Goal: Task Accomplishment & Management: Manage account settings

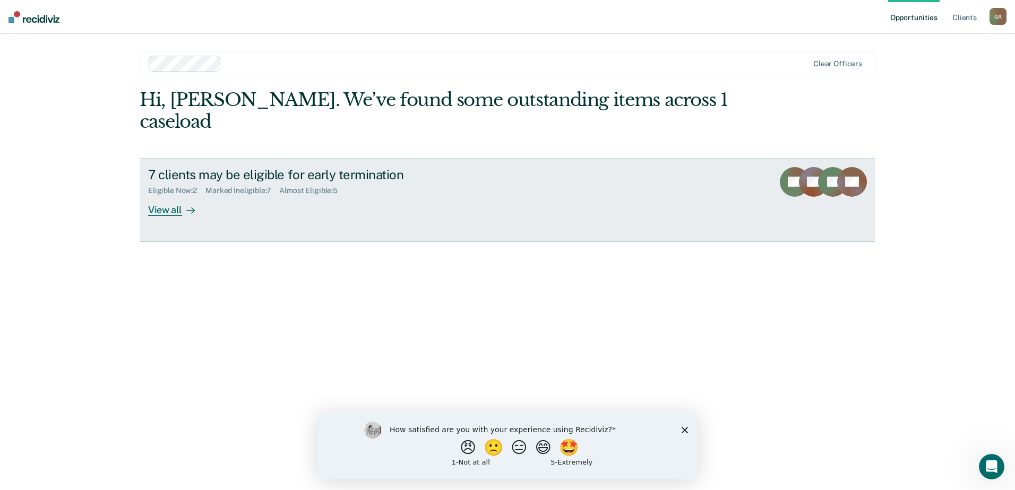
click at [489, 194] on div "7 clients may be eligible for early termination Eligible Now : 2 Marked Ineligi…" at bounding box center [347, 191] width 398 height 49
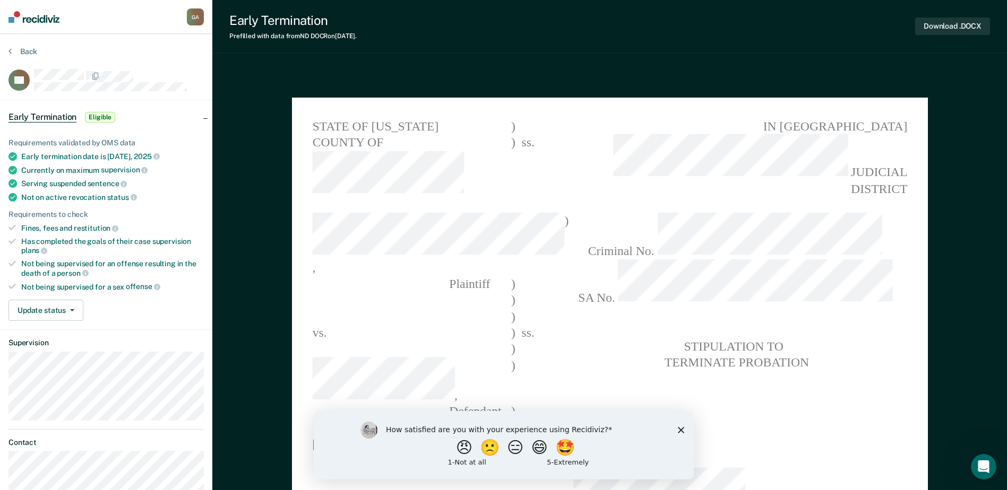
type textarea "x"
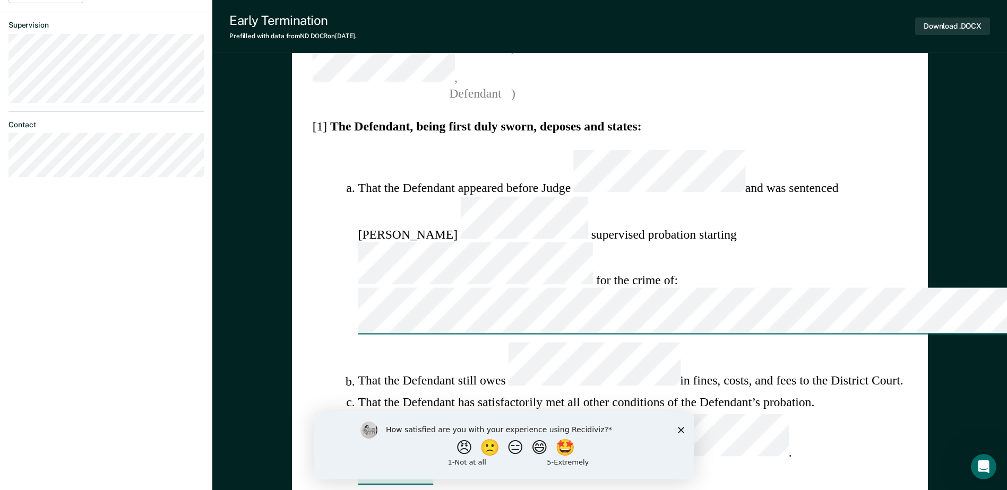
scroll to position [318, 0]
click at [683, 429] on icon "Close survey" at bounding box center [680, 430] width 6 height 6
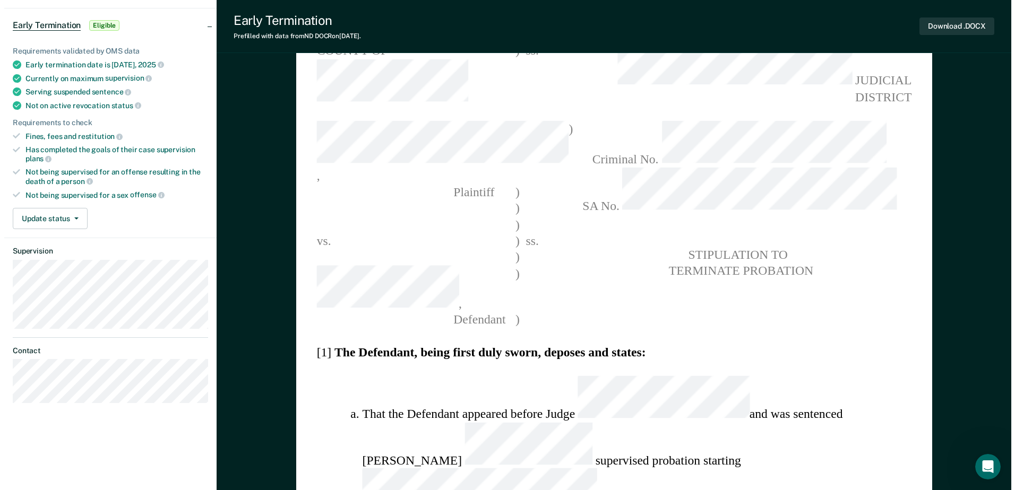
scroll to position [0, 0]
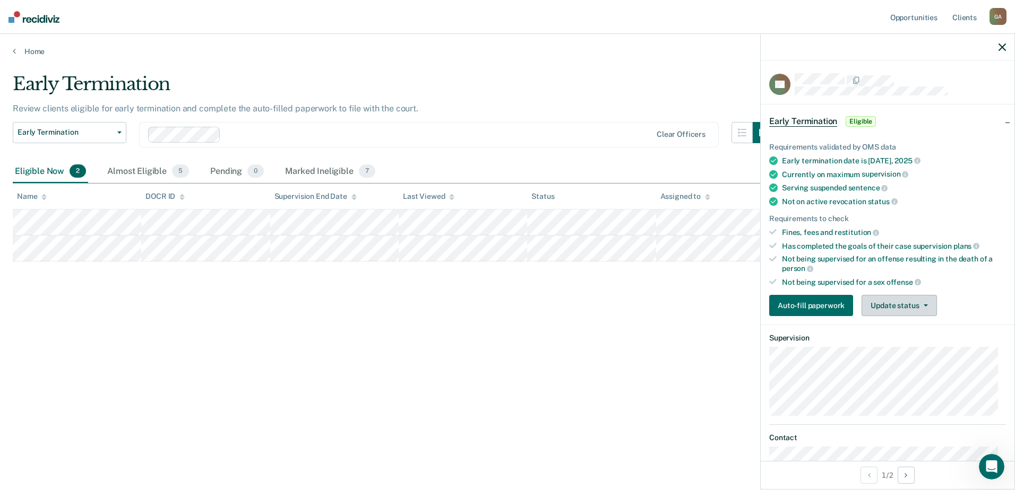
click at [897, 309] on button "Update status" at bounding box center [898, 305] width 75 height 21
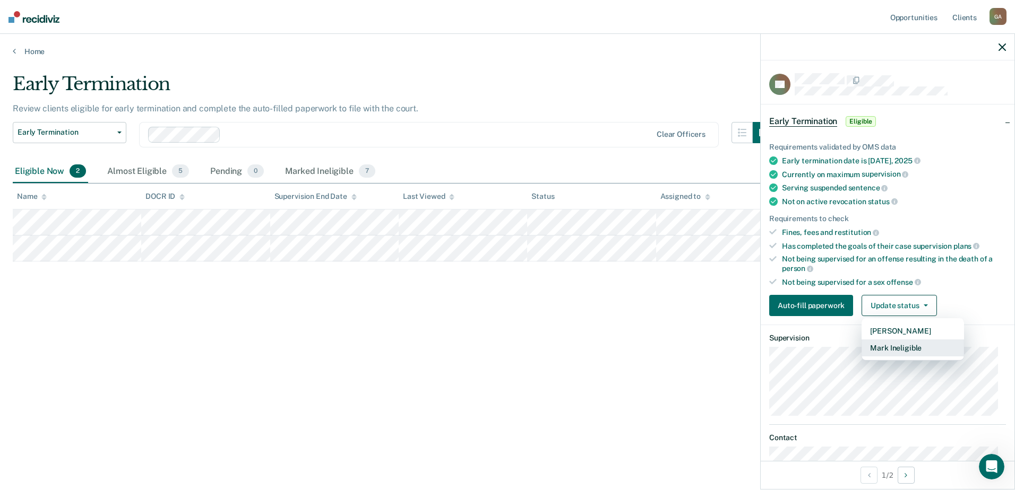
click at [894, 349] on button "Mark Ineligible" at bounding box center [912, 348] width 102 height 17
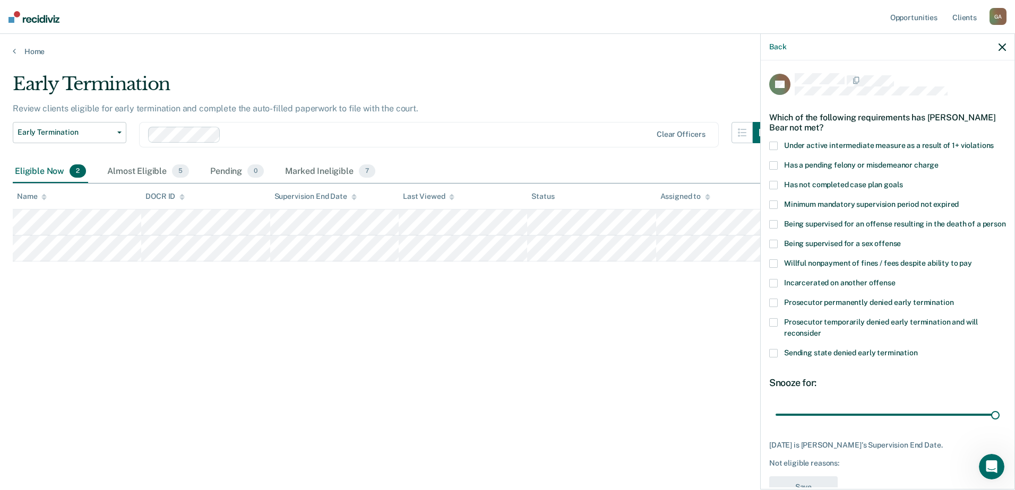
click at [773, 183] on span at bounding box center [773, 185] width 8 height 8
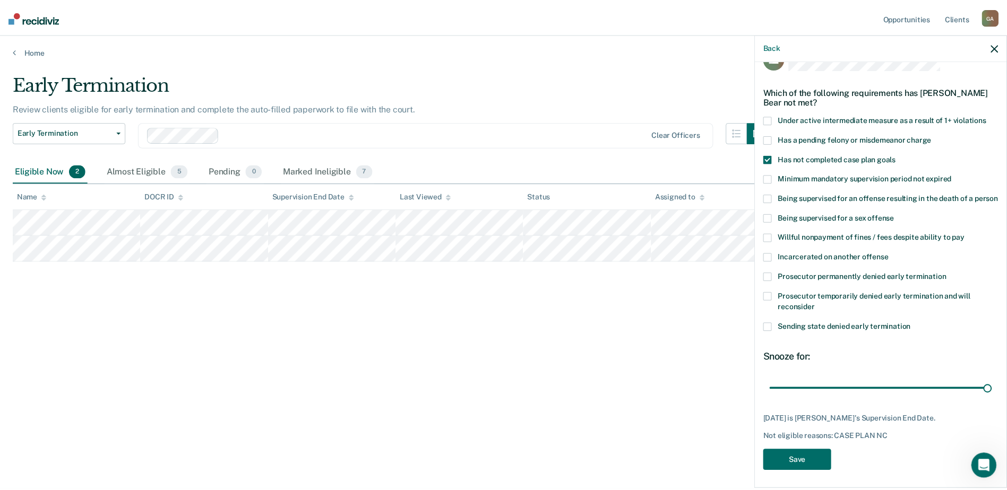
scroll to position [39, 0]
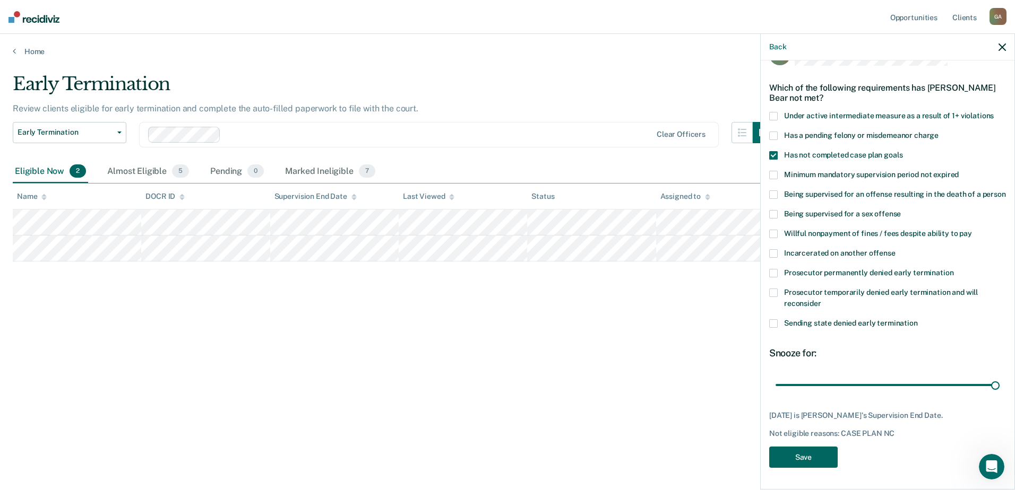
click at [804, 456] on button "Save" at bounding box center [803, 458] width 68 height 22
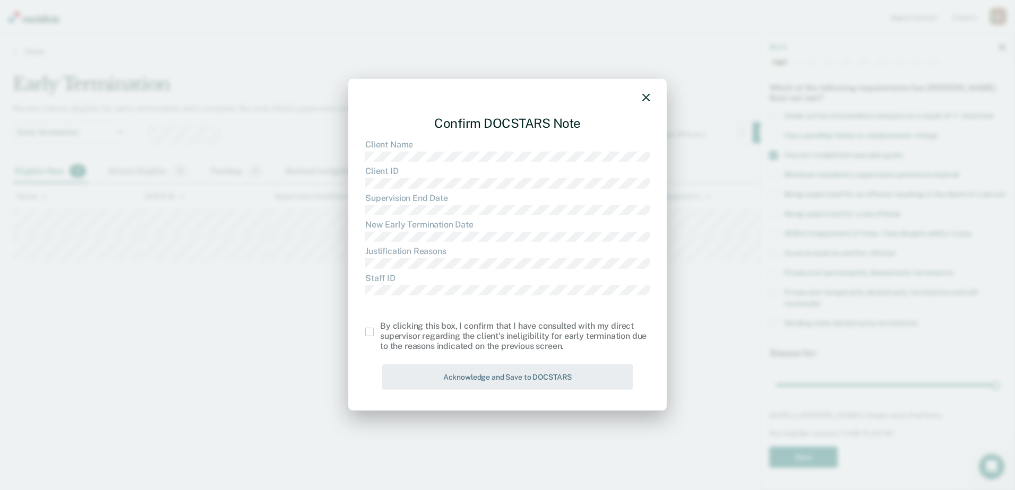
drag, startPoint x: 368, startPoint y: 332, endPoint x: 392, endPoint y: 350, distance: 29.5
click at [369, 332] on span at bounding box center [369, 332] width 8 height 8
click at [380, 328] on input "checkbox" at bounding box center [380, 328] width 0 height 0
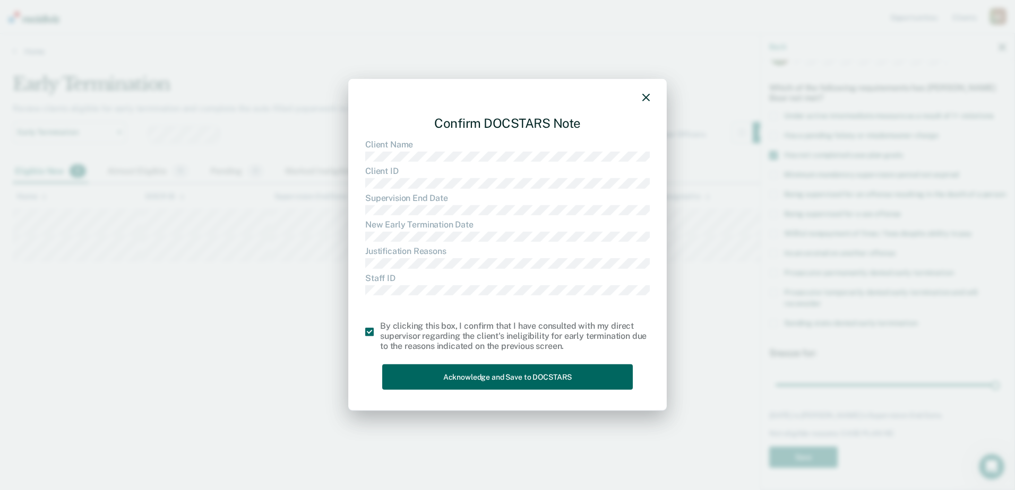
click at [504, 385] on button "Acknowledge and Save to DOCSTARS" at bounding box center [507, 377] width 250 height 26
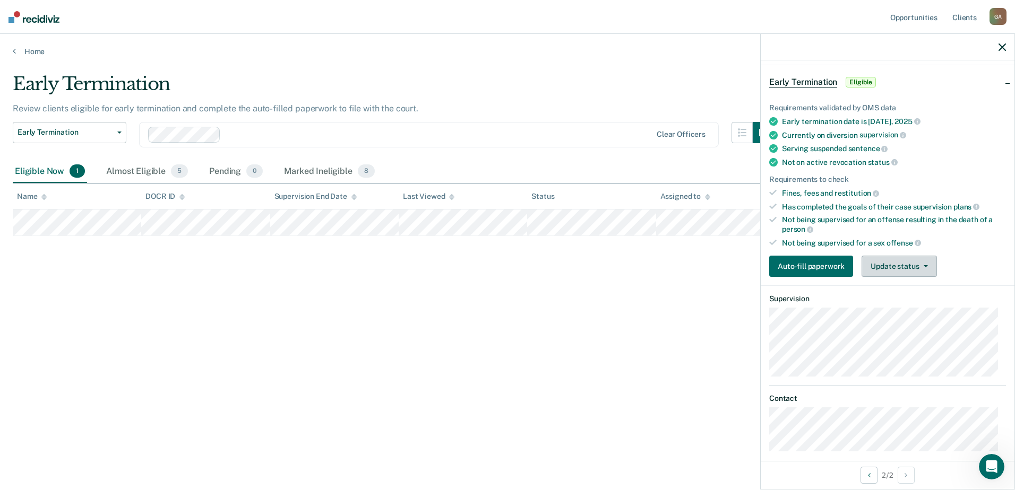
click at [879, 263] on button "Update status" at bounding box center [898, 266] width 75 height 21
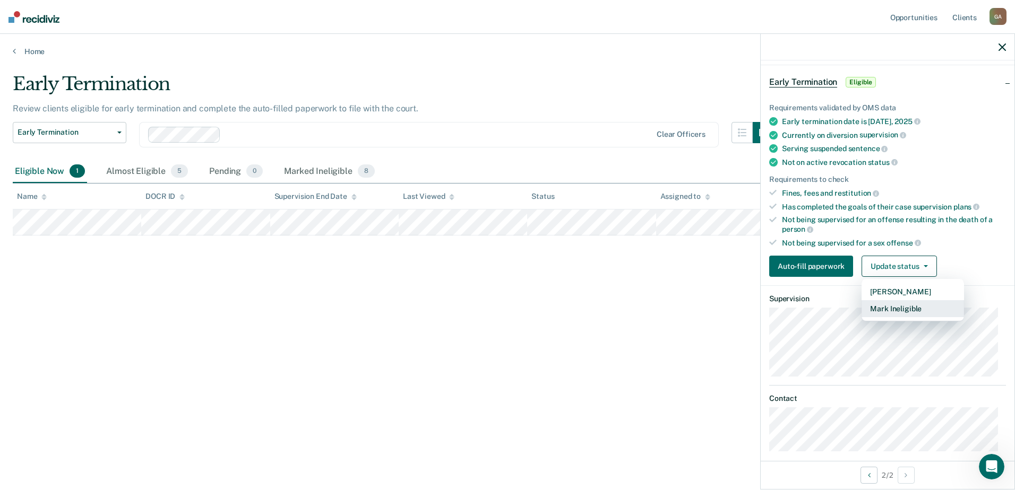
click at [890, 308] on button "Mark Ineligible" at bounding box center [912, 308] width 102 height 17
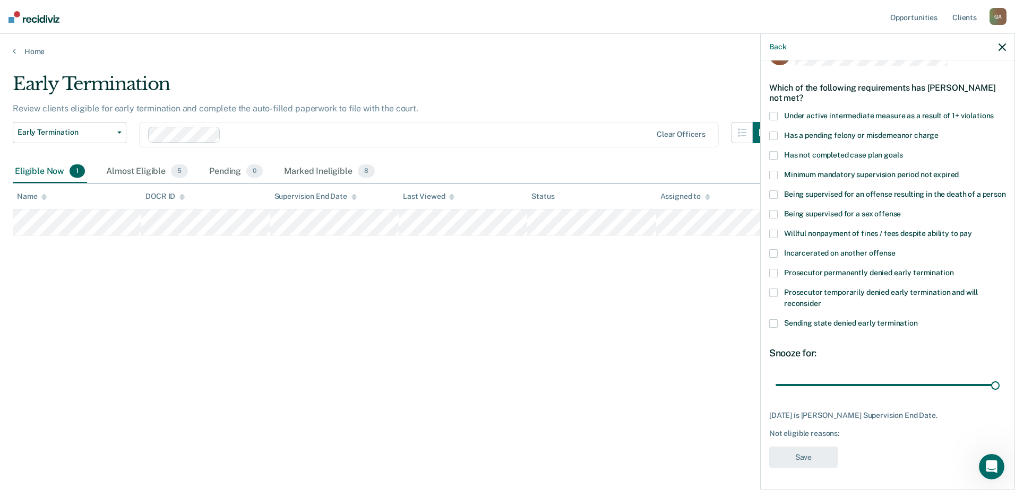
click at [774, 296] on span at bounding box center [773, 293] width 8 height 8
click at [803, 455] on button "Save" at bounding box center [803, 458] width 68 height 22
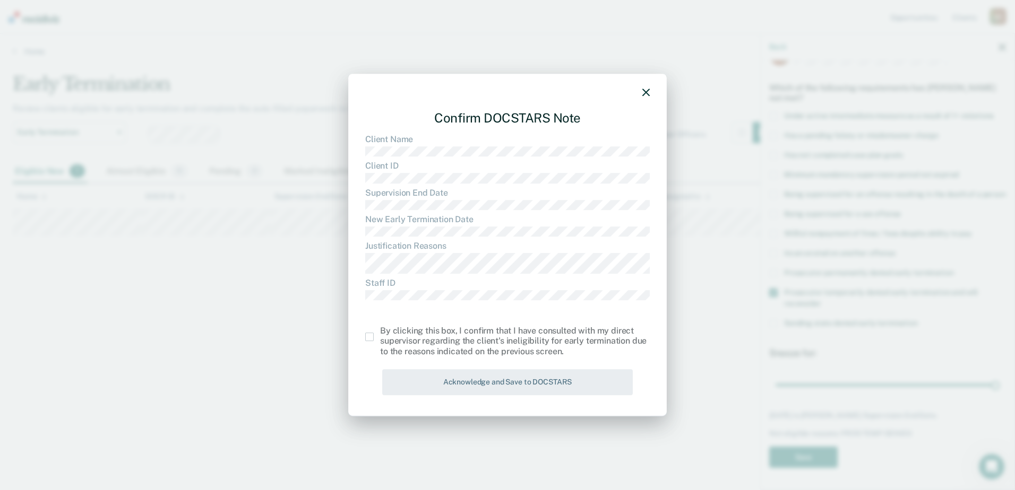
click at [367, 336] on span at bounding box center [369, 337] width 8 height 8
click at [380, 333] on input "checkbox" at bounding box center [380, 333] width 0 height 0
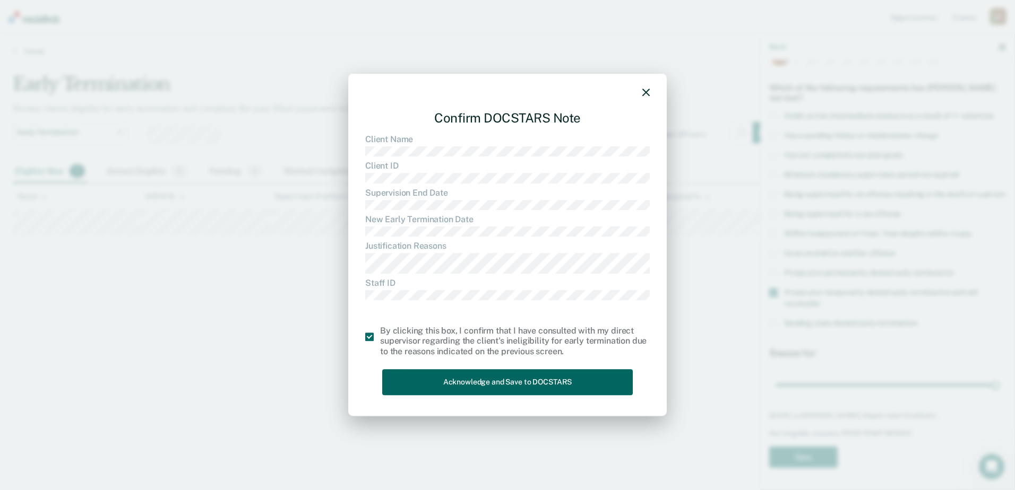
click at [444, 378] on button "Acknowledge and Save to DOCSTARS" at bounding box center [507, 382] width 250 height 26
